Goal: Task Accomplishment & Management: Manage account settings

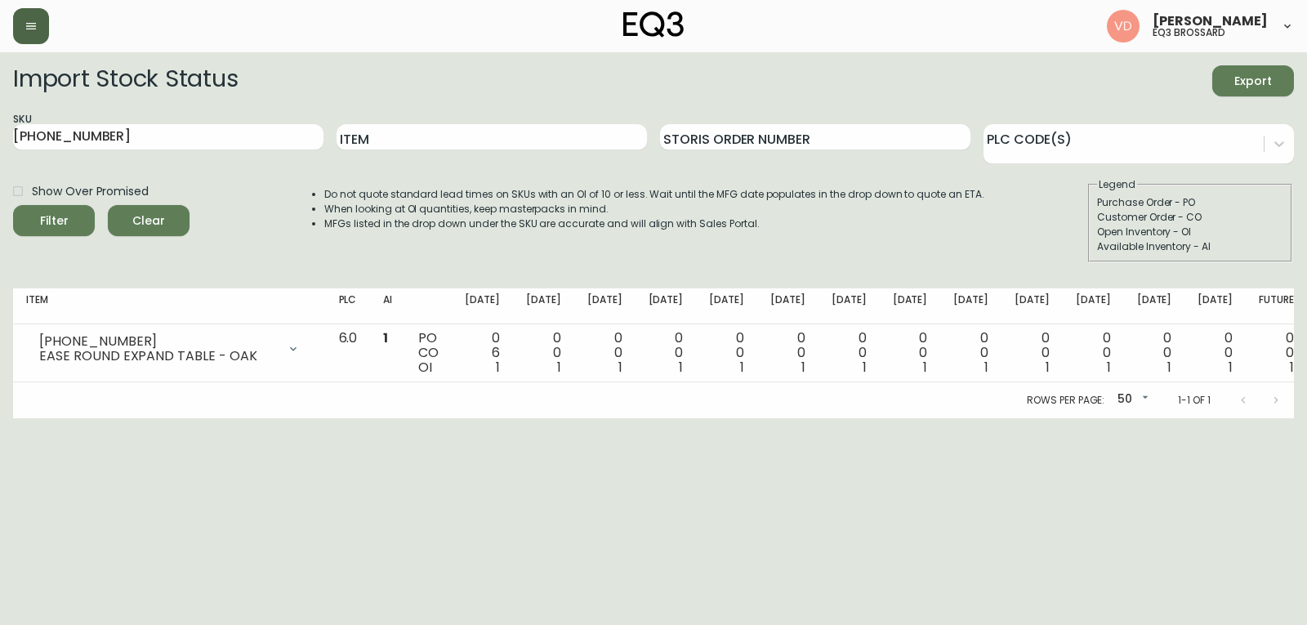
click at [39, 31] on button "button" at bounding box center [31, 26] width 36 height 36
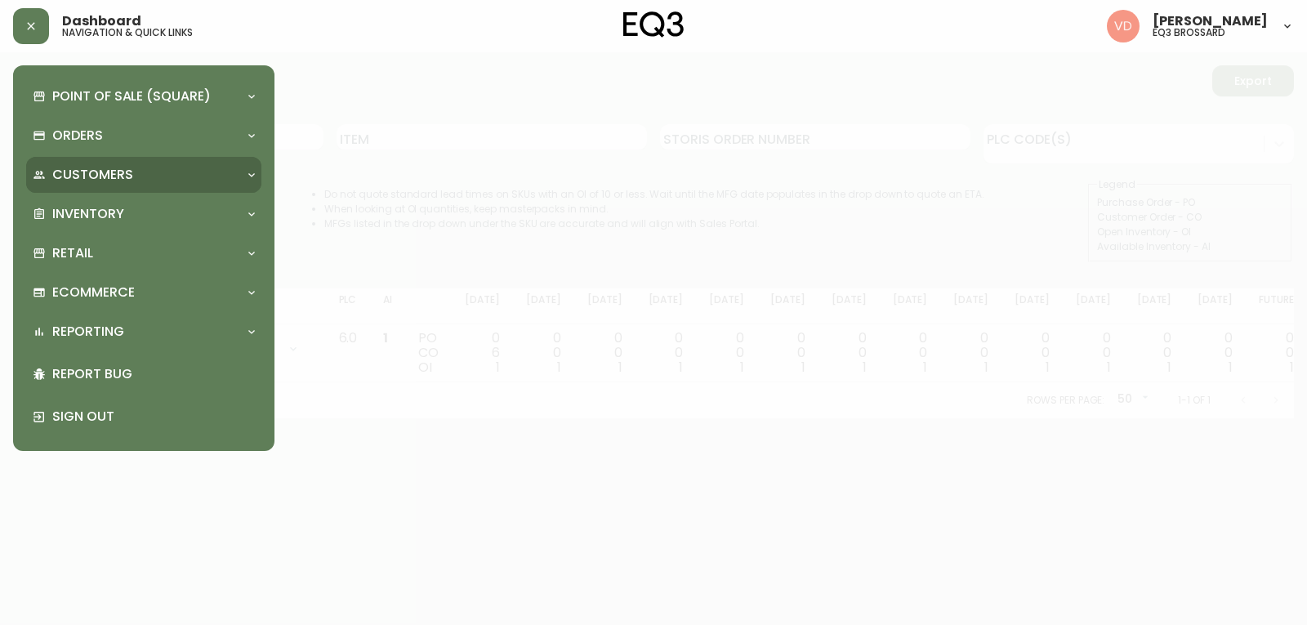
click at [64, 174] on p "Customers" at bounding box center [92, 175] width 81 height 18
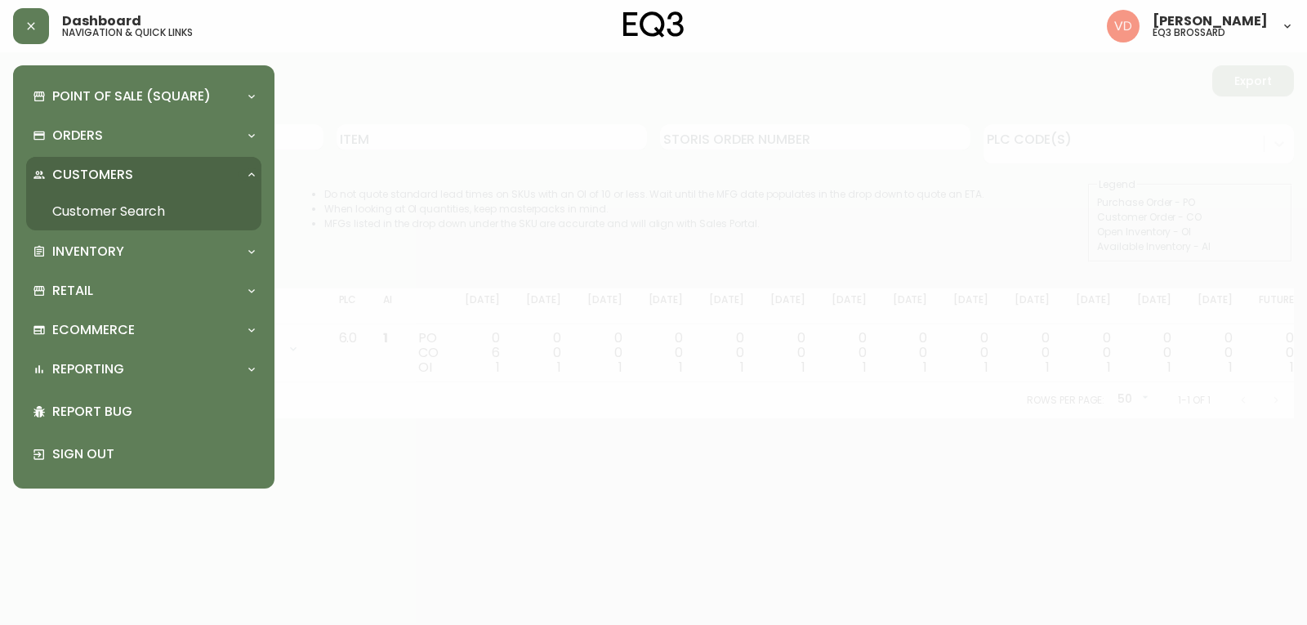
click at [64, 174] on p "Customers" at bounding box center [92, 175] width 81 height 18
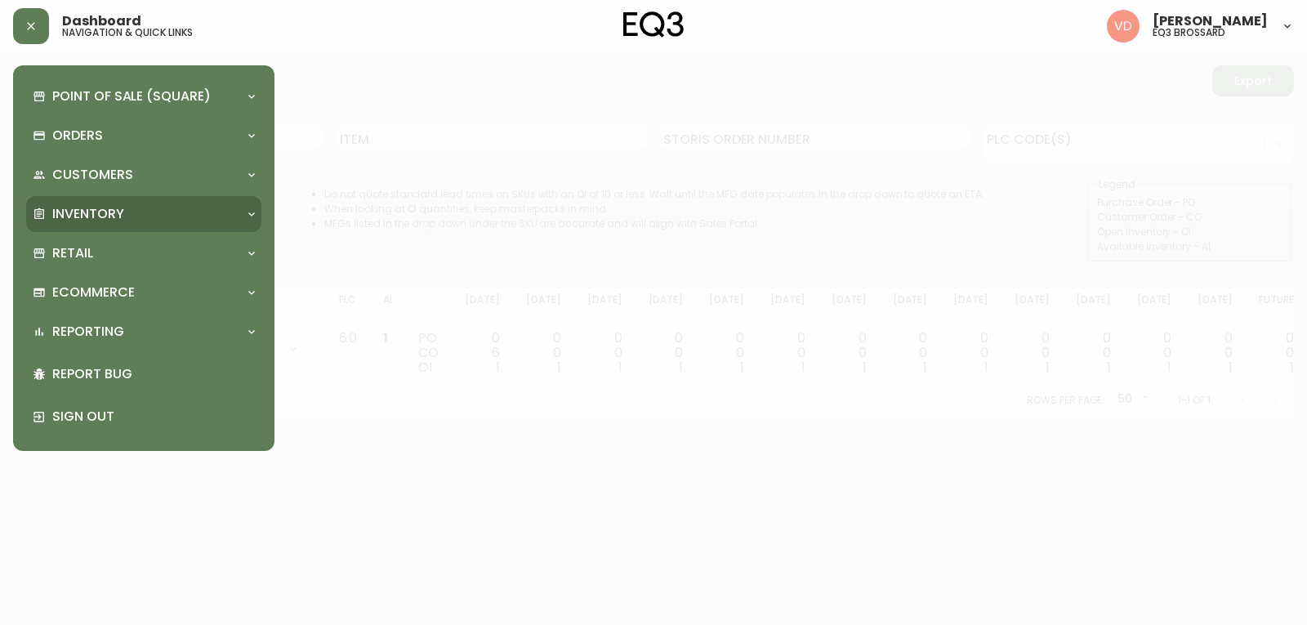
click at [78, 220] on p "Inventory" at bounding box center [88, 214] width 72 height 18
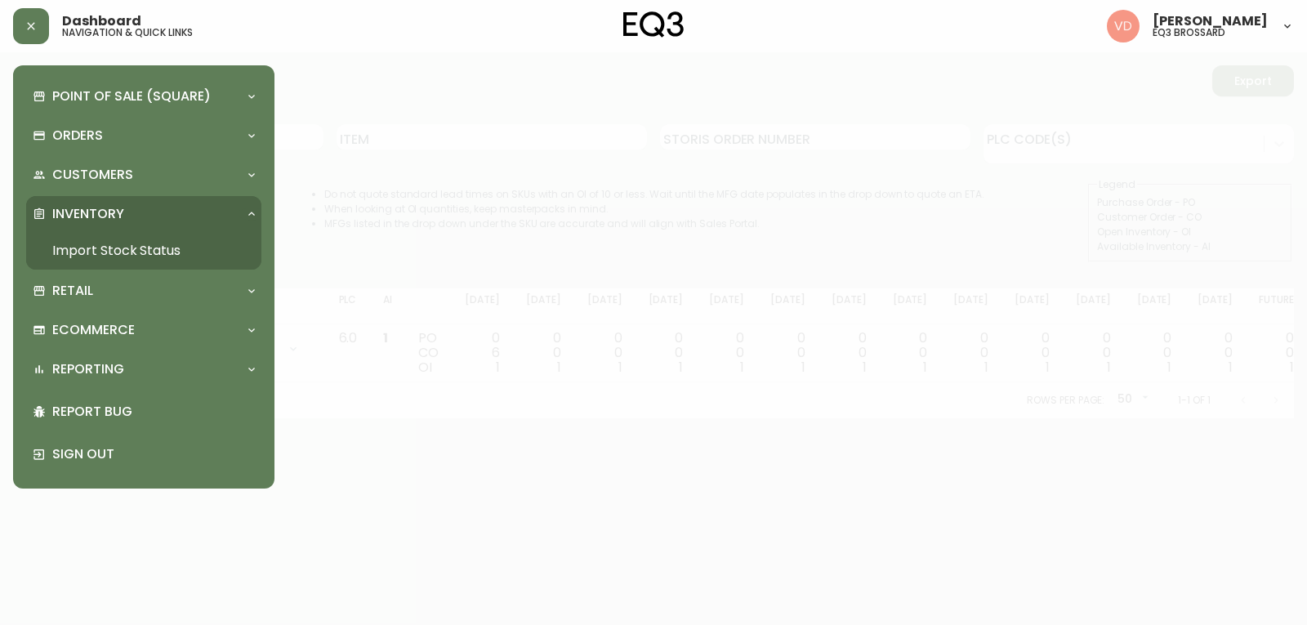
click at [78, 220] on p "Inventory" at bounding box center [88, 214] width 72 height 18
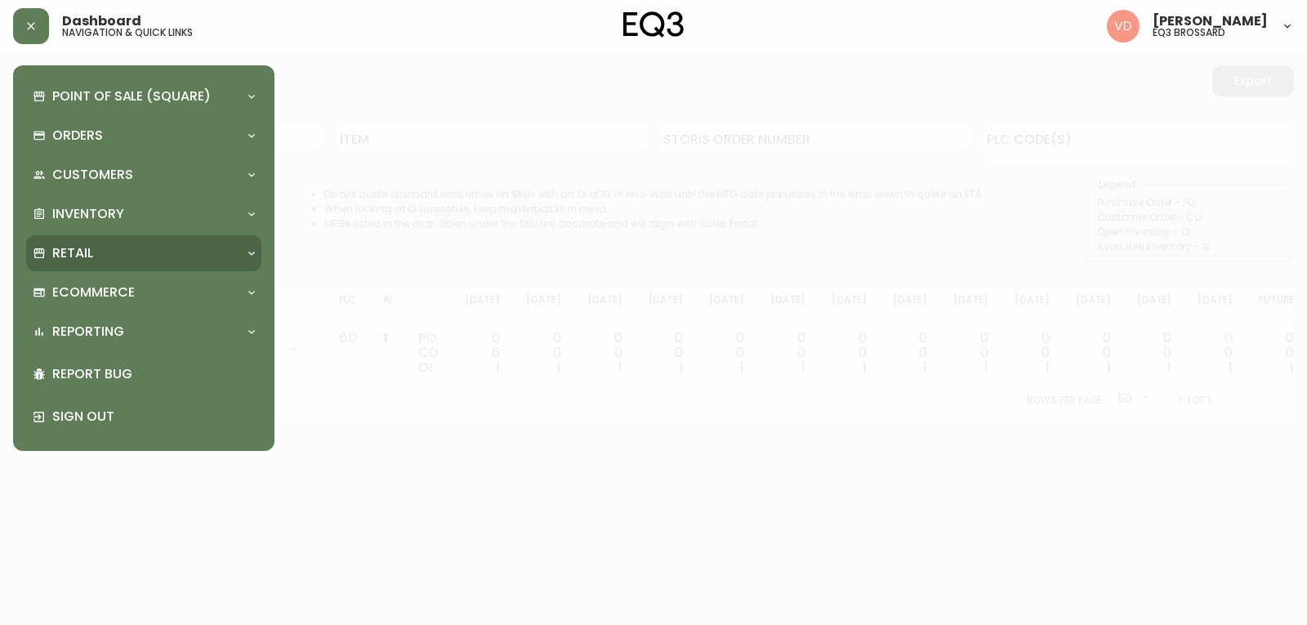
click at [85, 253] on p "Retail" at bounding box center [72, 253] width 41 height 18
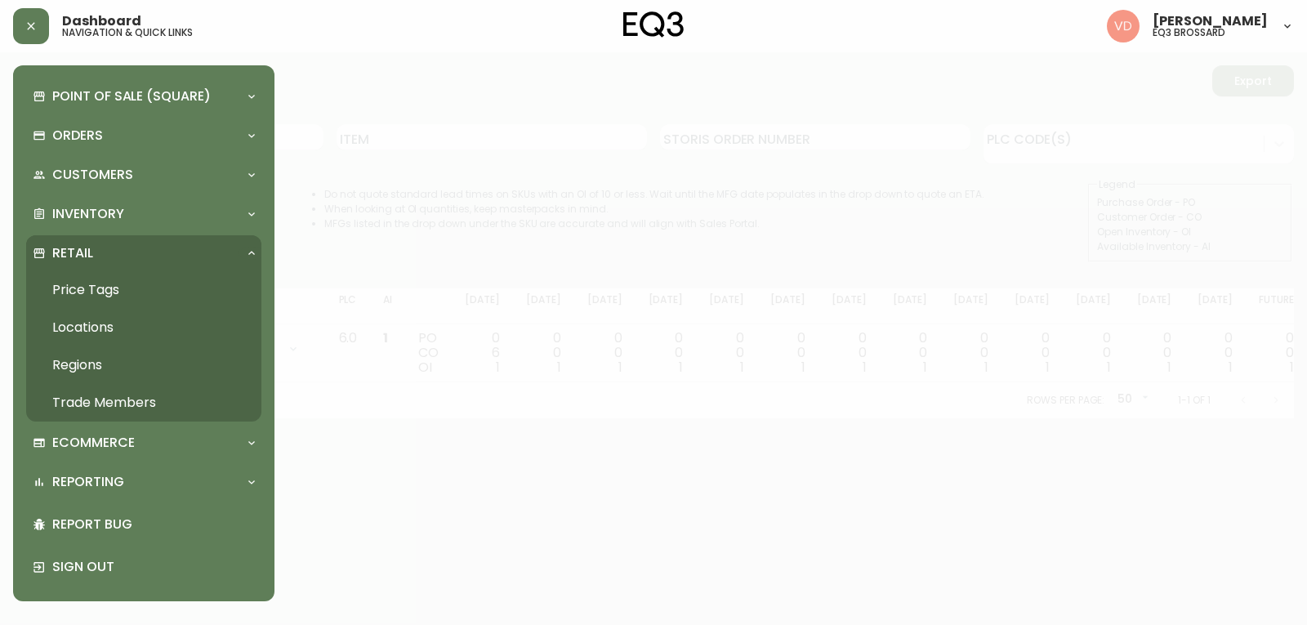
click at [76, 409] on link "Trade Members" at bounding box center [143, 403] width 235 height 38
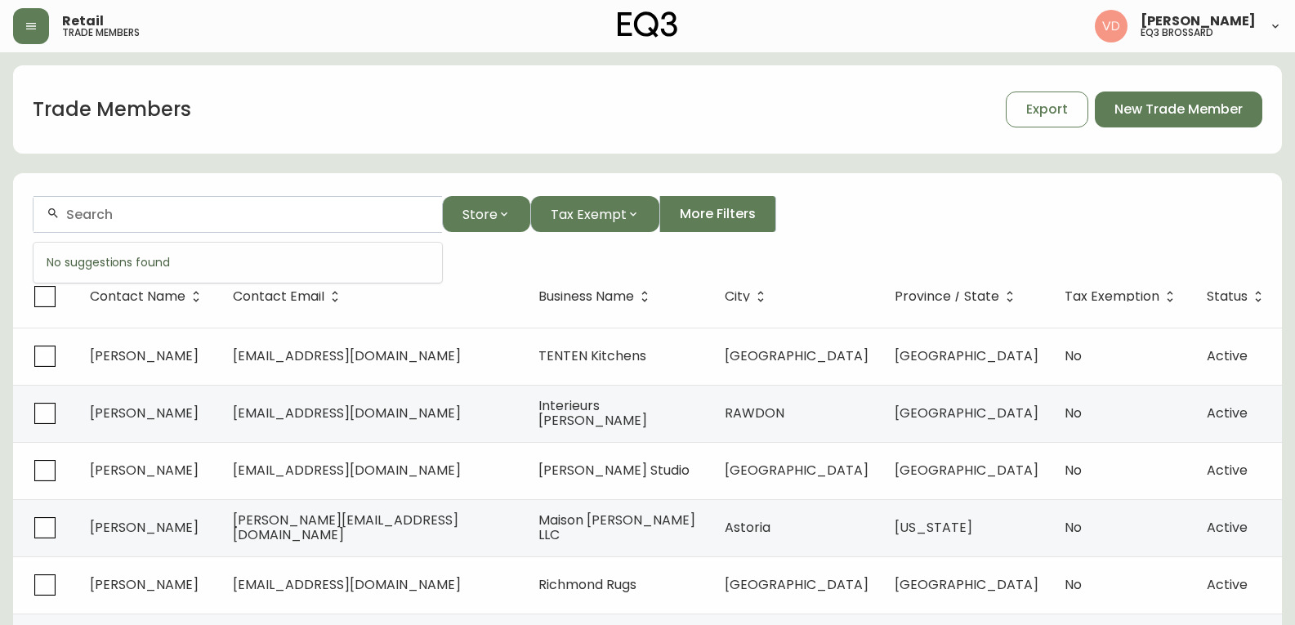
click at [160, 219] on input "text" at bounding box center [247, 215] width 363 height 16
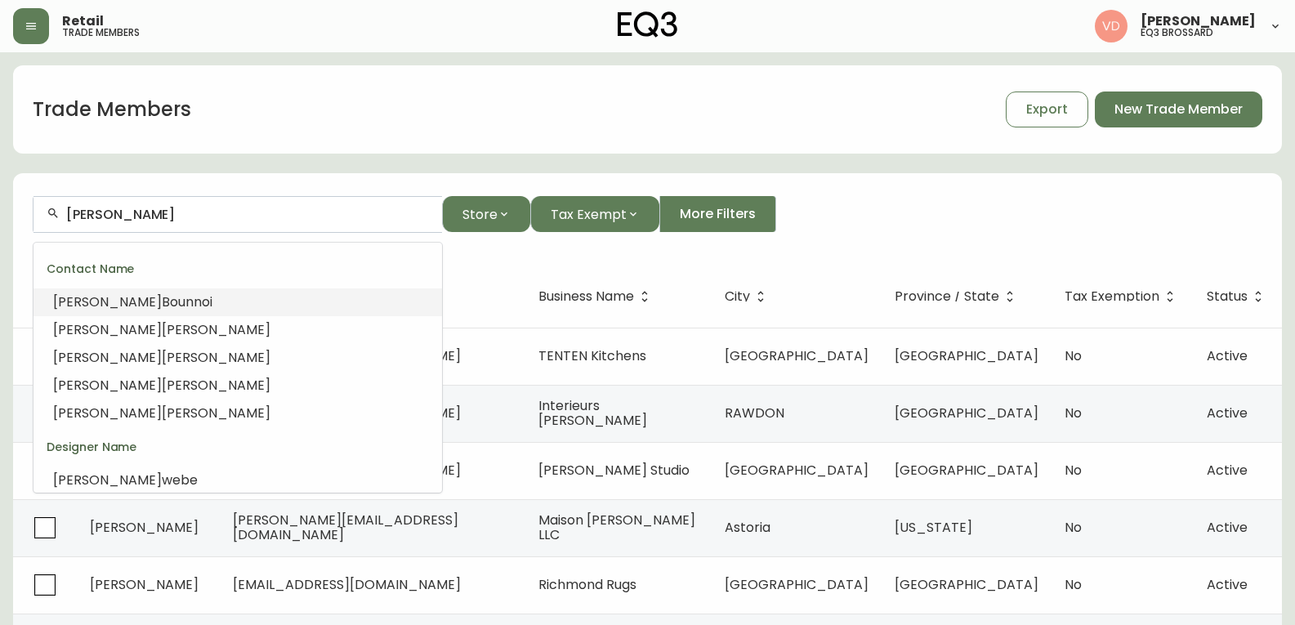
click at [224, 121] on div "Trade Members Export New Trade Member" at bounding box center [647, 109] width 1269 height 52
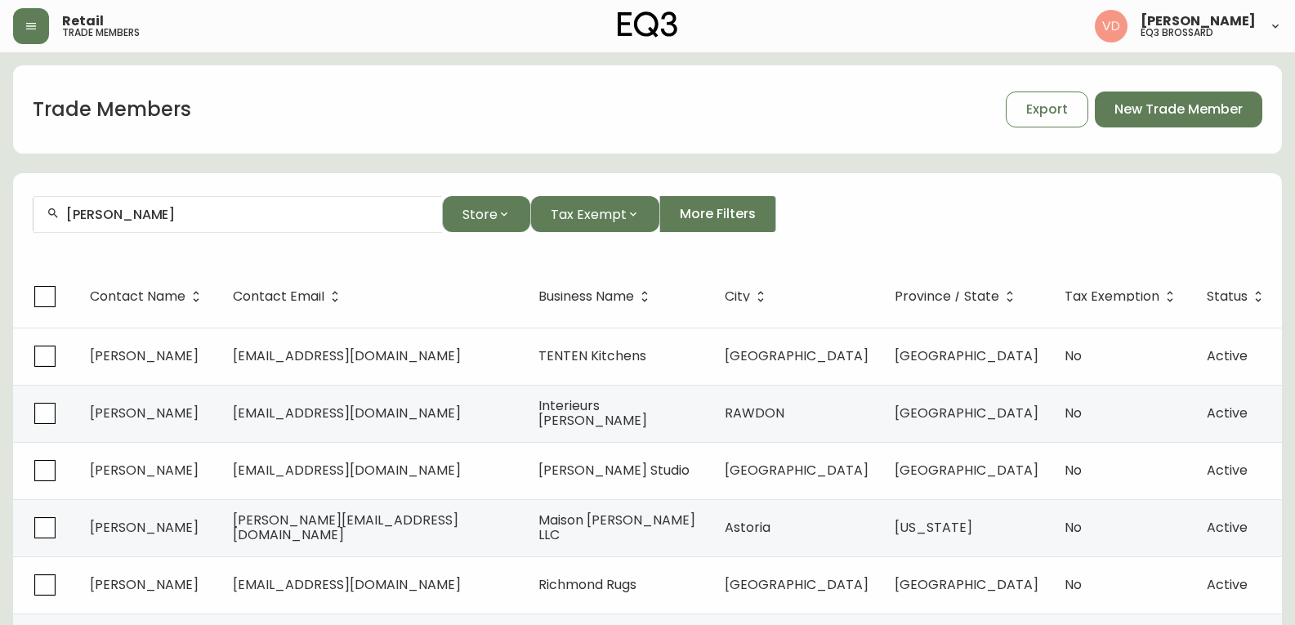
click at [198, 212] on input "[PERSON_NAME]" at bounding box center [247, 215] width 363 height 16
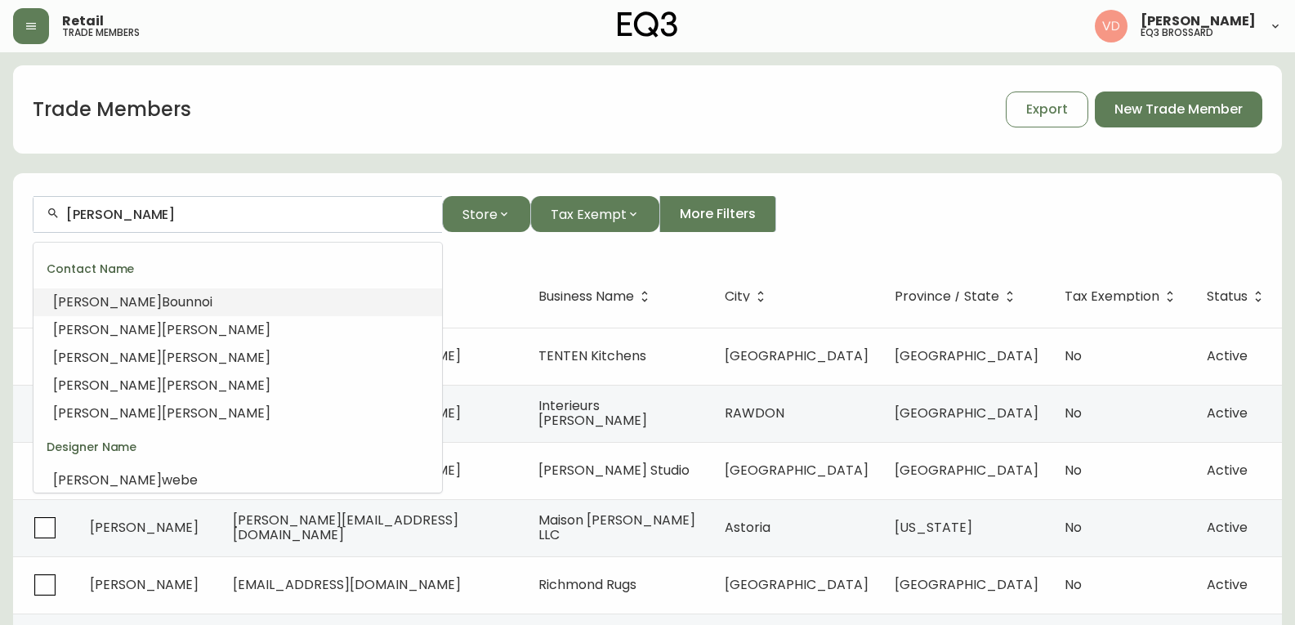
click at [198, 212] on input "[PERSON_NAME]" at bounding box center [247, 215] width 363 height 16
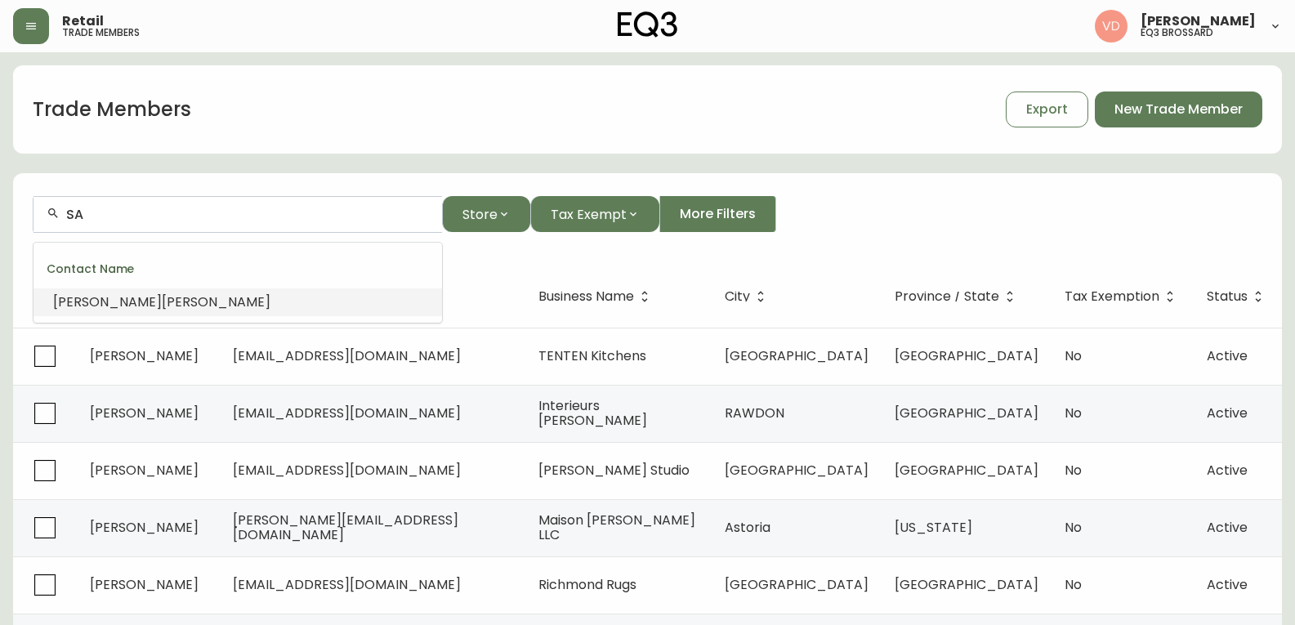
type input "S"
type input "CTCARD"
click at [0, 203] on main "Trade Members Export New Trade Member CTCARD Store Tax Exempt More Filters Cont…" at bounding box center [647, 494] width 1295 height 884
type input "C"
click at [354, 217] on input "text" at bounding box center [247, 215] width 363 height 16
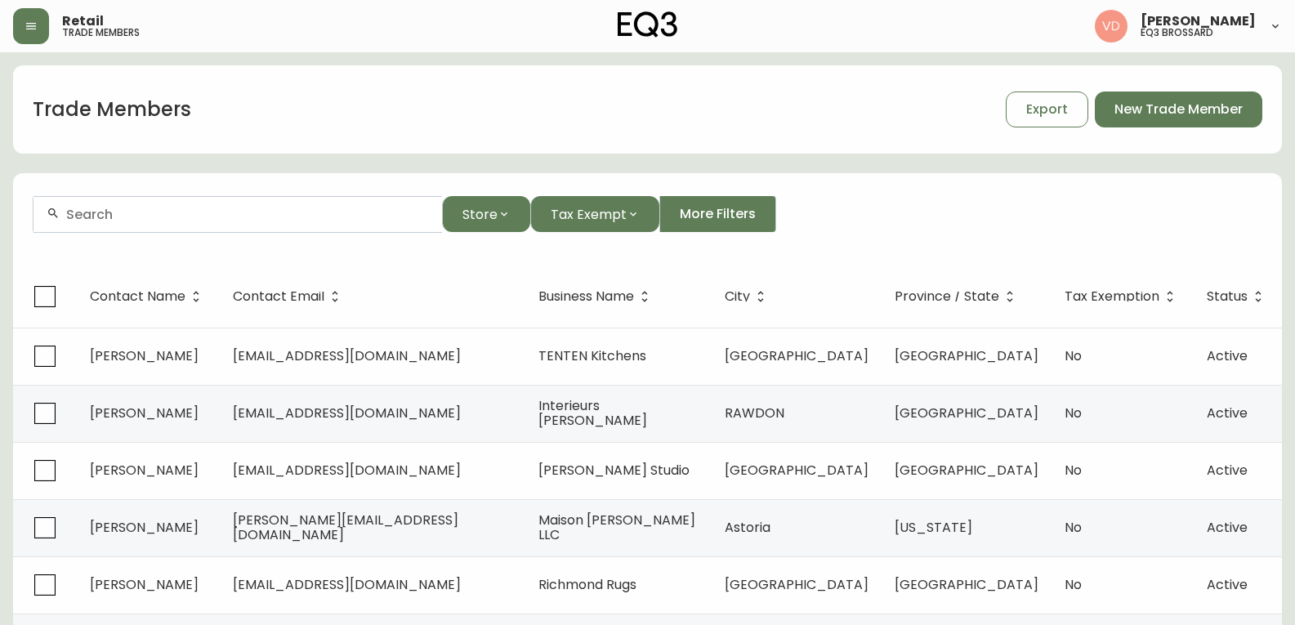
click at [356, 223] on div at bounding box center [238, 214] width 409 height 37
click at [383, 226] on div at bounding box center [238, 214] width 409 height 37
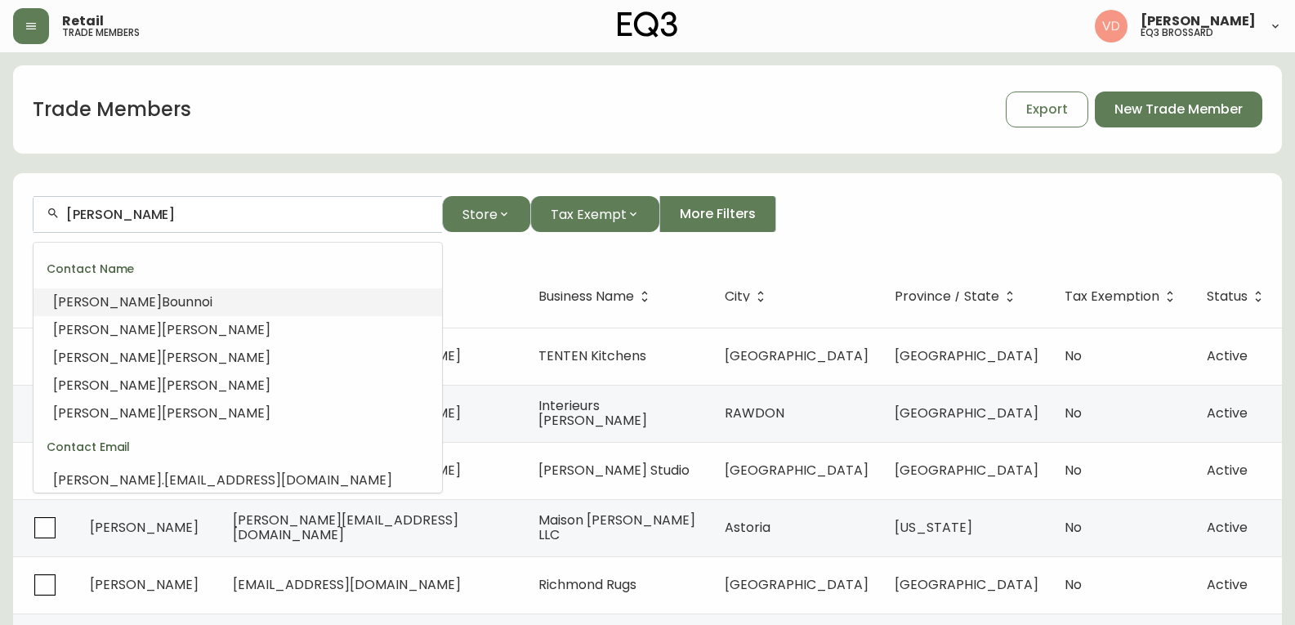
click at [380, 223] on div "[PERSON_NAME]" at bounding box center [238, 214] width 409 height 37
click at [96, 332] on span "[PERSON_NAME]" at bounding box center [107, 329] width 109 height 19
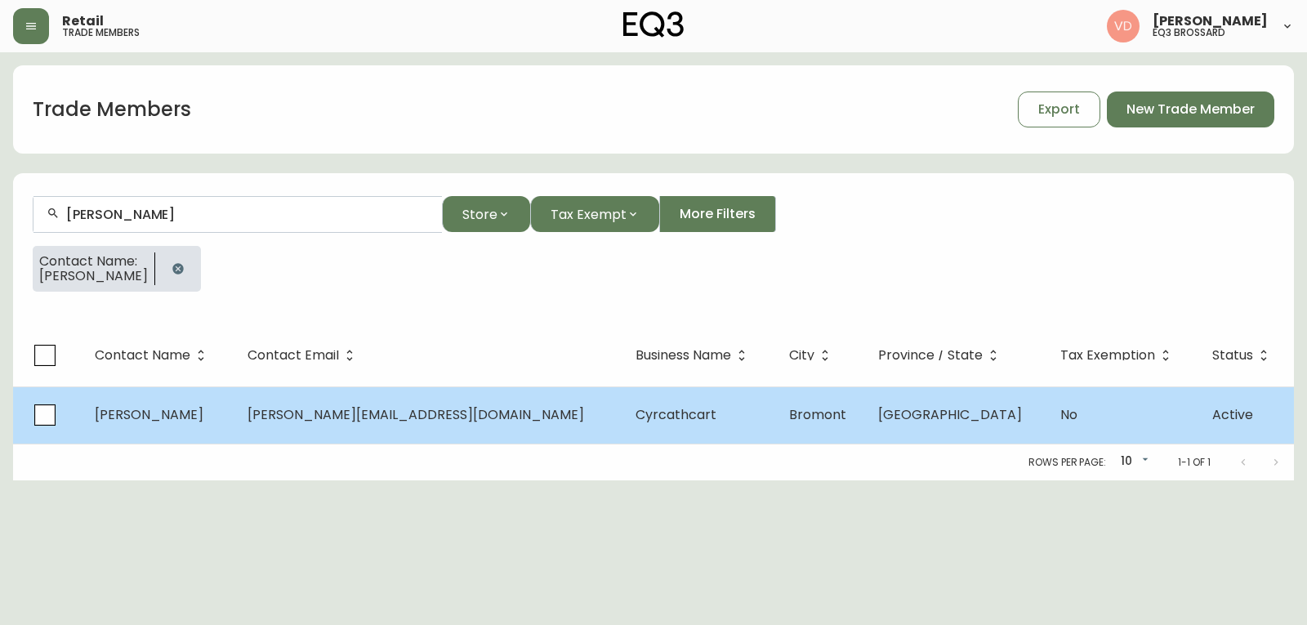
type input "[PERSON_NAME]"
click at [275, 412] on tr "[PERSON_NAME] [PERSON_NAME][EMAIL_ADDRESS][DOMAIN_NAME] Cyrcathcart Bromont [GE…" at bounding box center [653, 415] width 1281 height 57
click at [360, 422] on span "[PERSON_NAME][EMAIL_ADDRESS][DOMAIN_NAME]" at bounding box center [416, 414] width 337 height 19
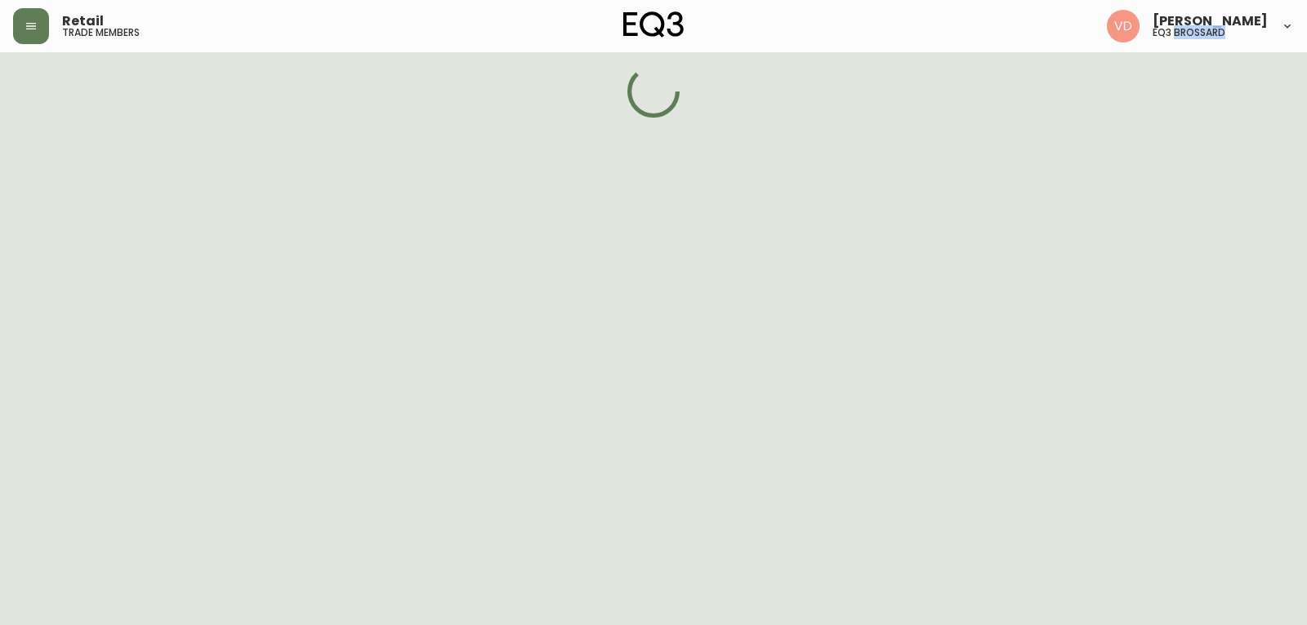
click at [360, 118] on html "Retail trade members [PERSON_NAME] eq3 [PERSON_NAME]" at bounding box center [653, 59] width 1307 height 118
select select "QC"
select select "CA"
select select "CA_FR"
select select "Other"
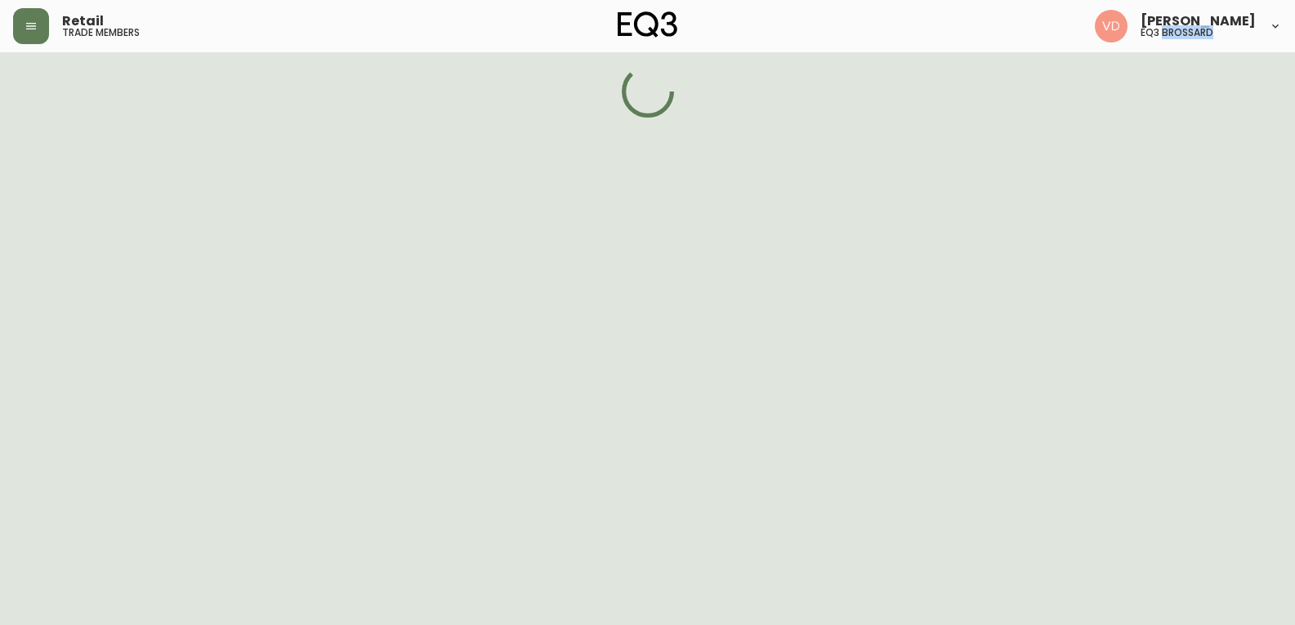
select select "Other"
select select "false"
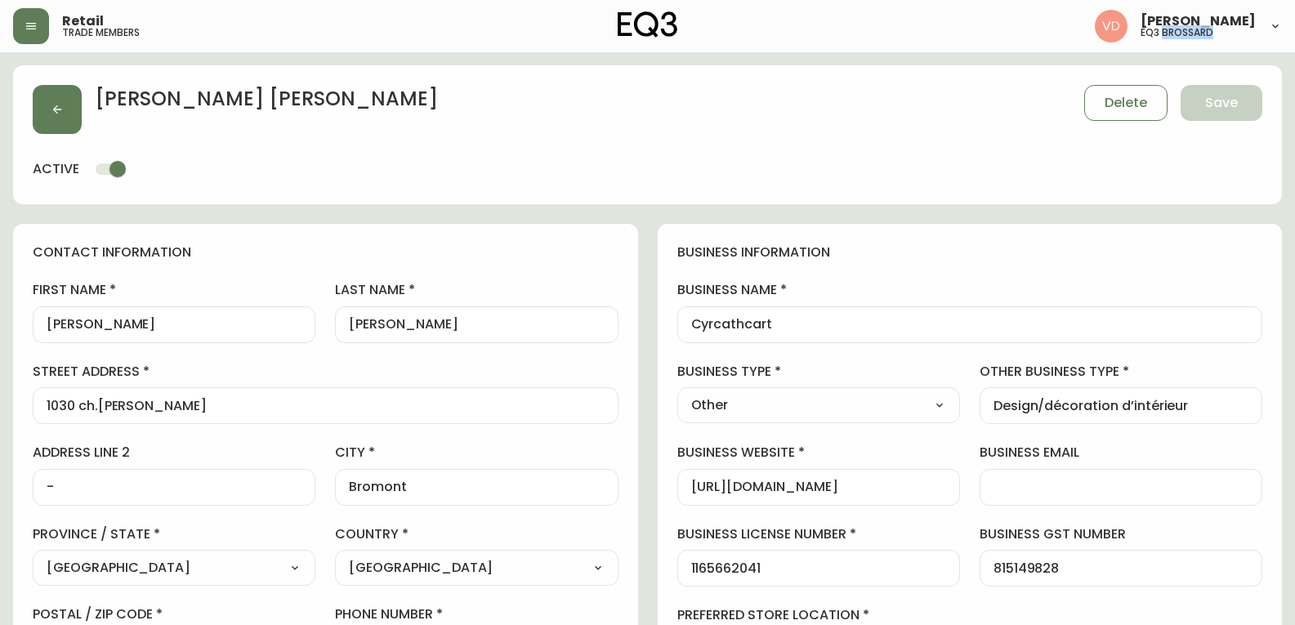
type input "EQ3 Brossard"
select select "cjw10z96u00fa6gs0941re9ze"
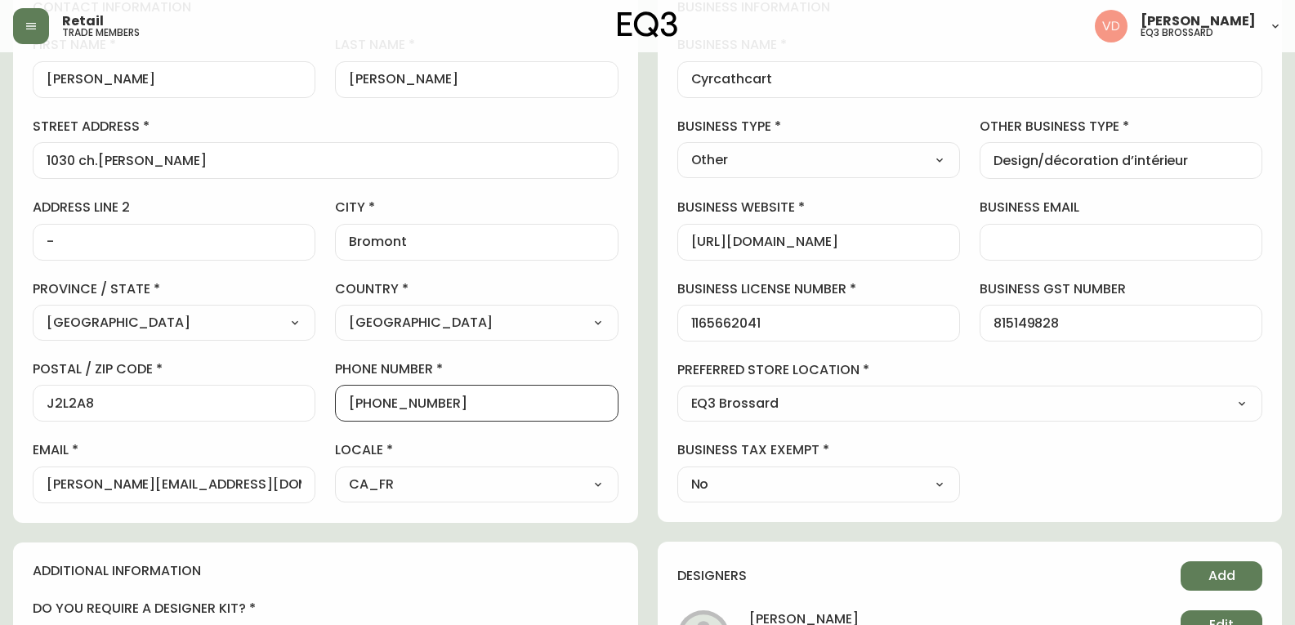
scroll to position [1, 0]
drag, startPoint x: 427, startPoint y: 407, endPoint x: 366, endPoint y: 415, distance: 61.8
click at [366, 415] on div "[PHONE_NUMBER]" at bounding box center [476, 403] width 283 height 37
